Goal: Transaction & Acquisition: Purchase product/service

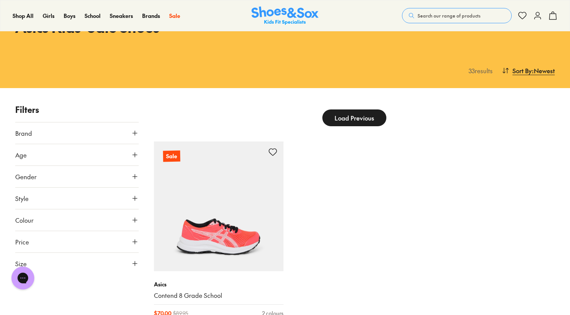
scroll to position [46, 0]
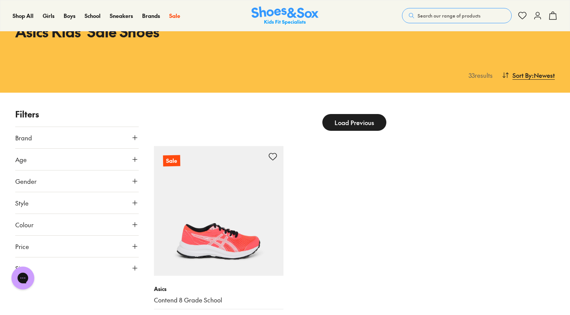
drag, startPoint x: 321, startPoint y: 111, endPoint x: 321, endPoint y: 116, distance: 5.4
click at [321, 116] on div "Load Previous" at bounding box center [354, 122] width 401 height 29
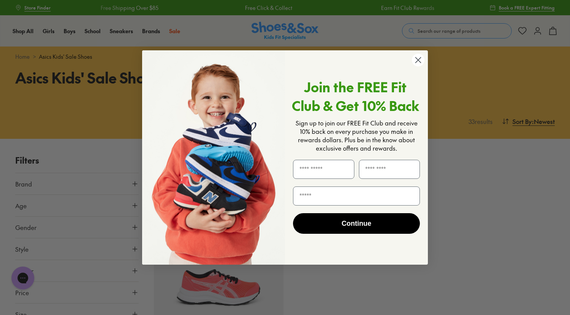
click at [415, 60] on circle "Close dialog" at bounding box center [418, 60] width 13 height 13
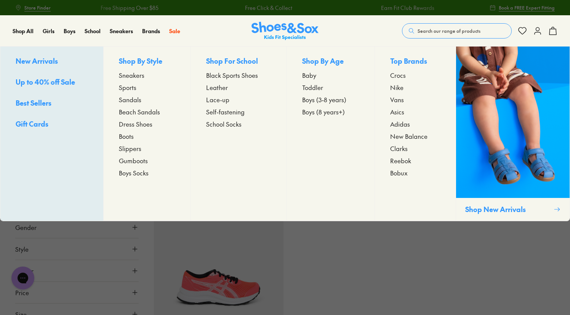
click at [131, 88] on span "Sports" at bounding box center [128, 87] width 18 height 9
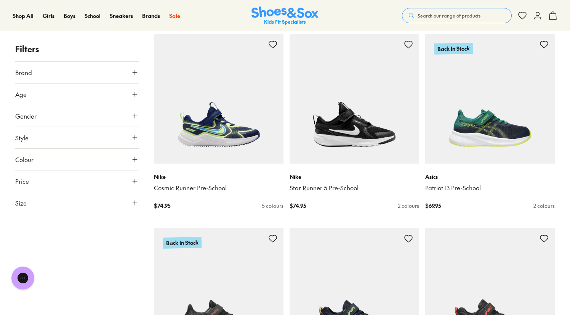
scroll to position [1476, 0]
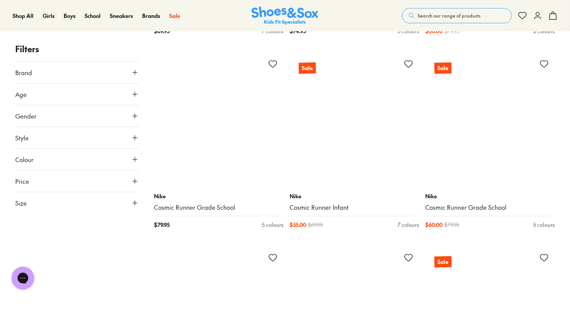
scroll to position [3785, 0]
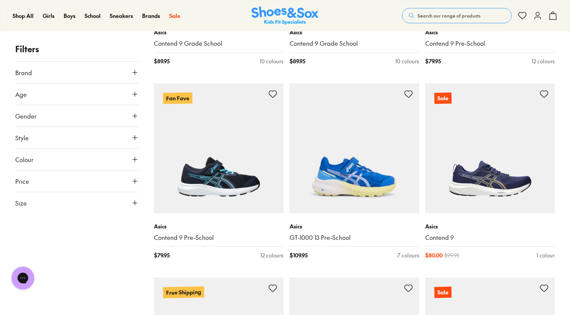
scroll to position [5113, 0]
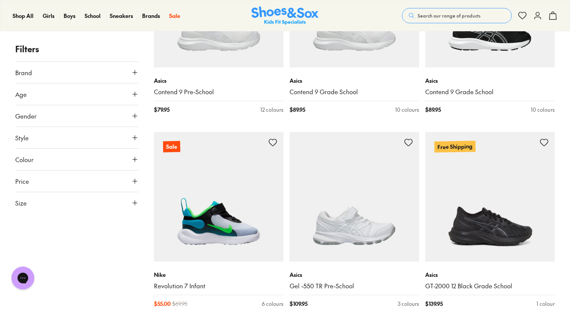
scroll to position [7002, 0]
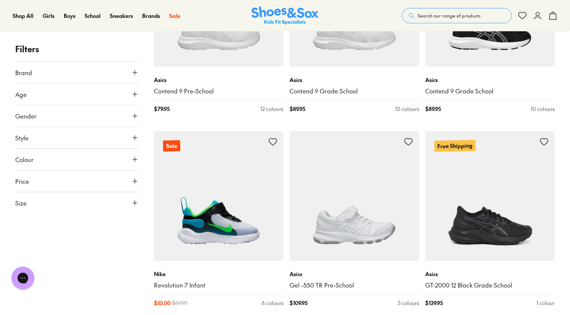
click at [116, 178] on button "Price" at bounding box center [76, 180] width 123 height 21
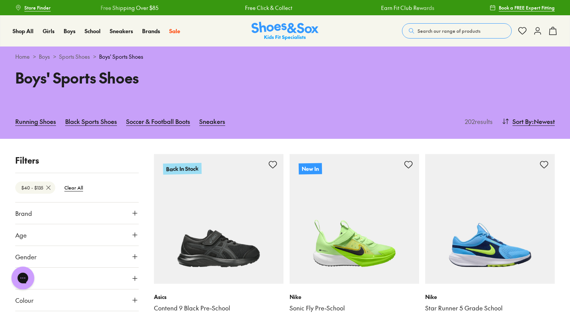
drag, startPoint x: 134, startPoint y: 210, endPoint x: 88, endPoint y: 207, distance: 45.4
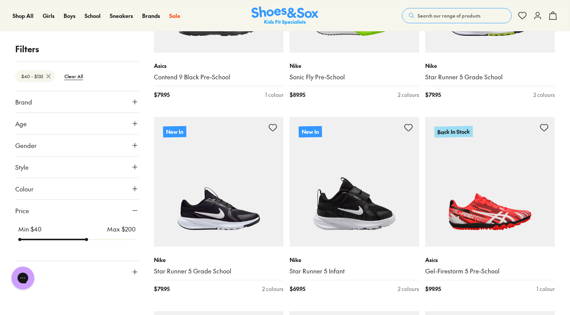
scroll to position [231, 0]
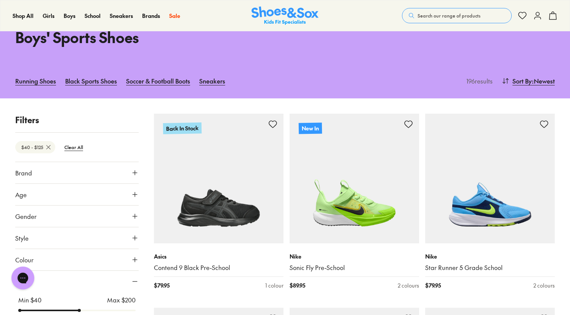
drag, startPoint x: 88, startPoint y: 243, endPoint x: 82, endPoint y: 244, distance: 6.3
click at [82, 309] on input "range" at bounding box center [76, 310] width 117 height 3
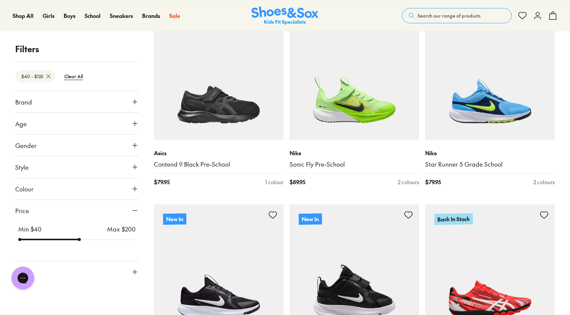
type input "***"
click at [69, 241] on input "range" at bounding box center [76, 239] width 117 height 3
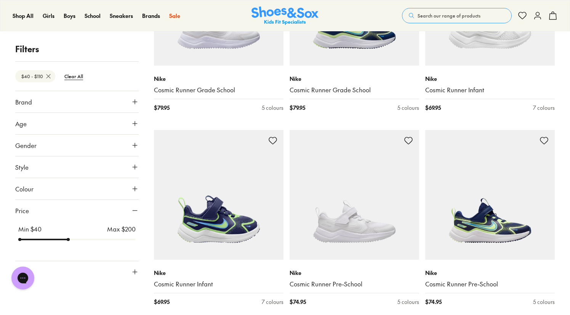
scroll to position [954, 0]
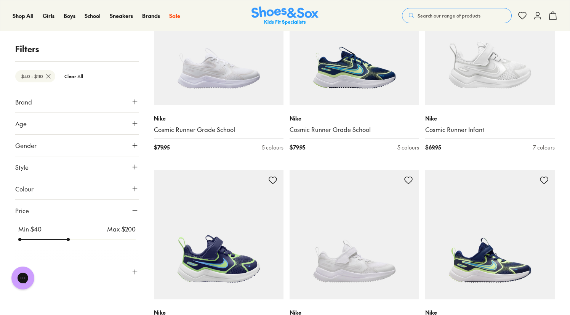
click at [136, 144] on icon at bounding box center [135, 145] width 8 height 8
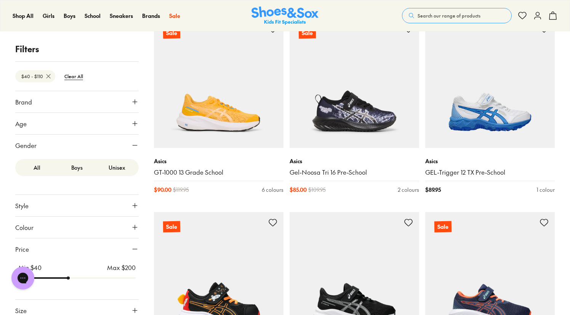
scroll to position [3819, 0]
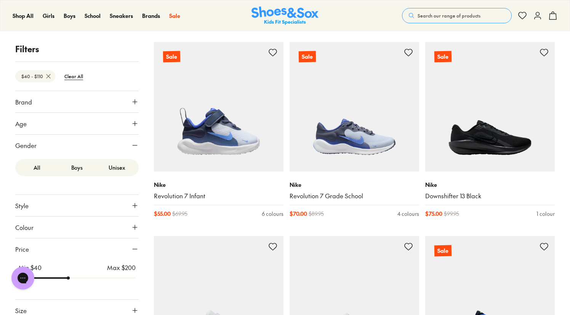
scroll to position [5157, 0]
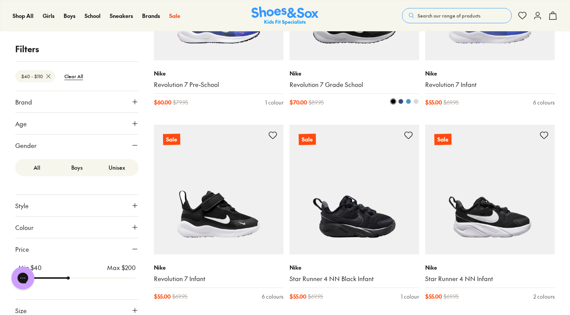
scroll to position [6620, 0]
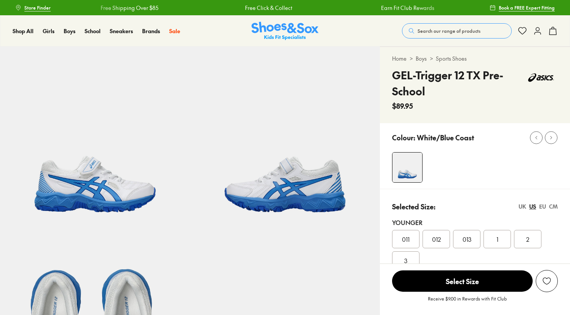
select select "*"
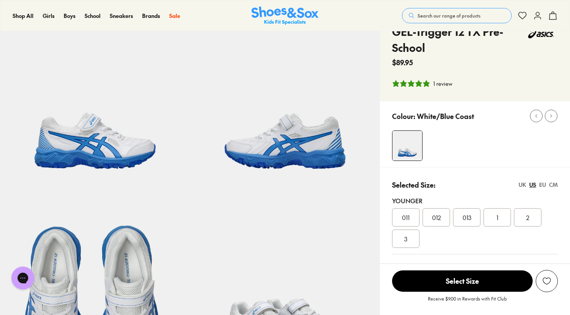
scroll to position [53, 0]
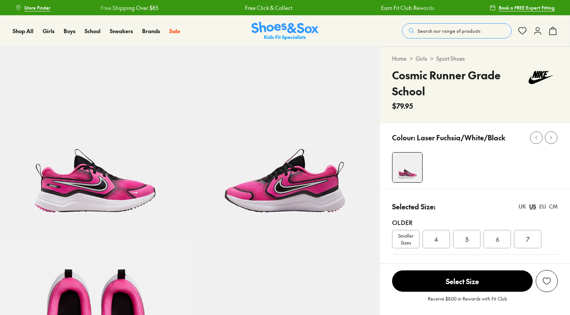
select select "*"
click at [522, 208] on div "UK" at bounding box center [522, 206] width 8 height 8
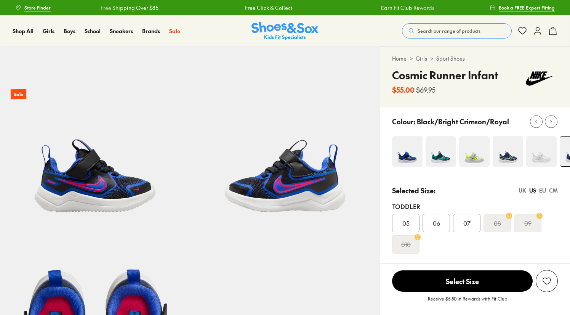
select select "*"
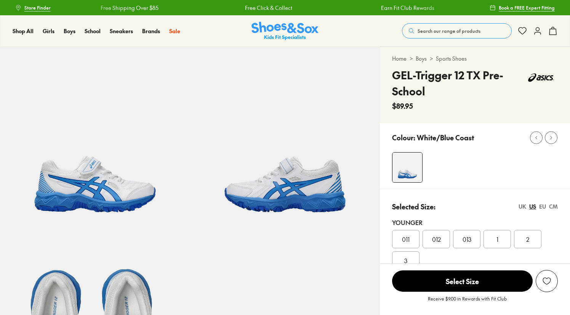
select select "*"
